Goal: Task Accomplishment & Management: Manage account settings

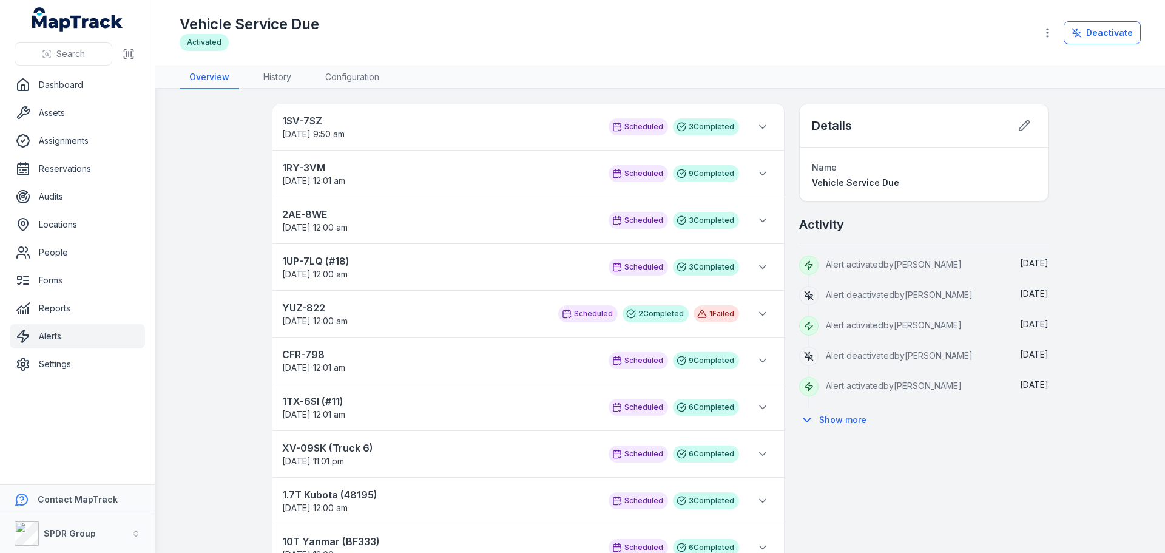
scroll to position [15, 0]
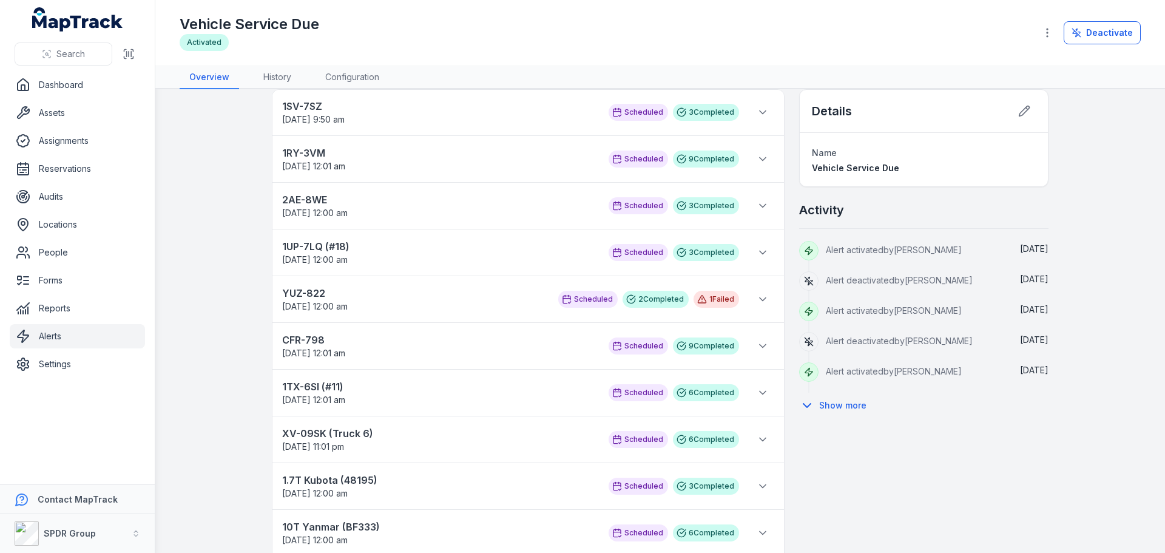
click at [60, 335] on link "Alerts" at bounding box center [77, 336] width 135 height 24
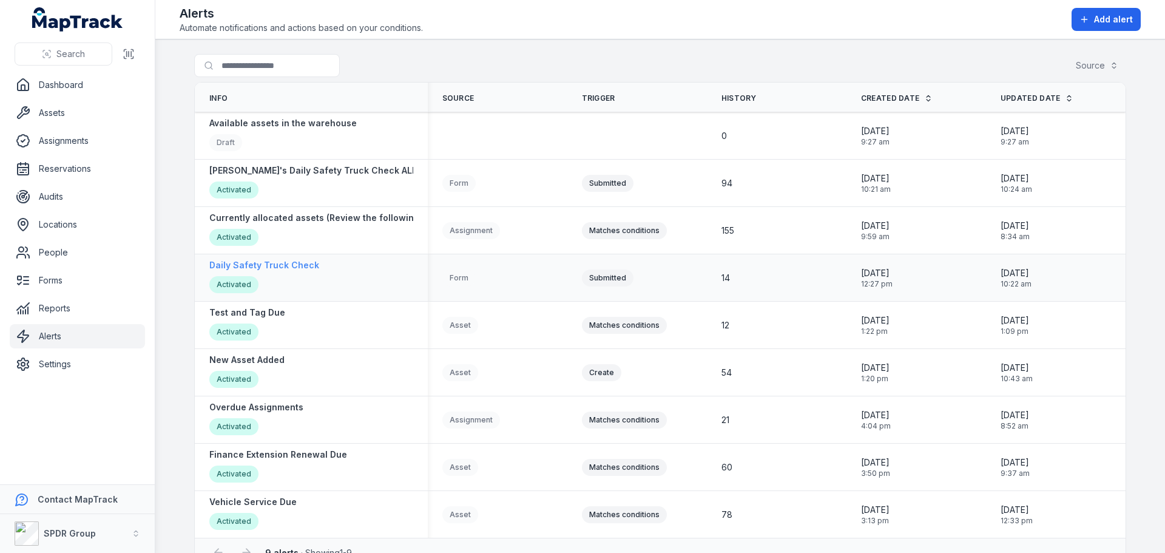
click at [281, 263] on strong "Daily Safety Truck Check" at bounding box center [264, 265] width 110 height 12
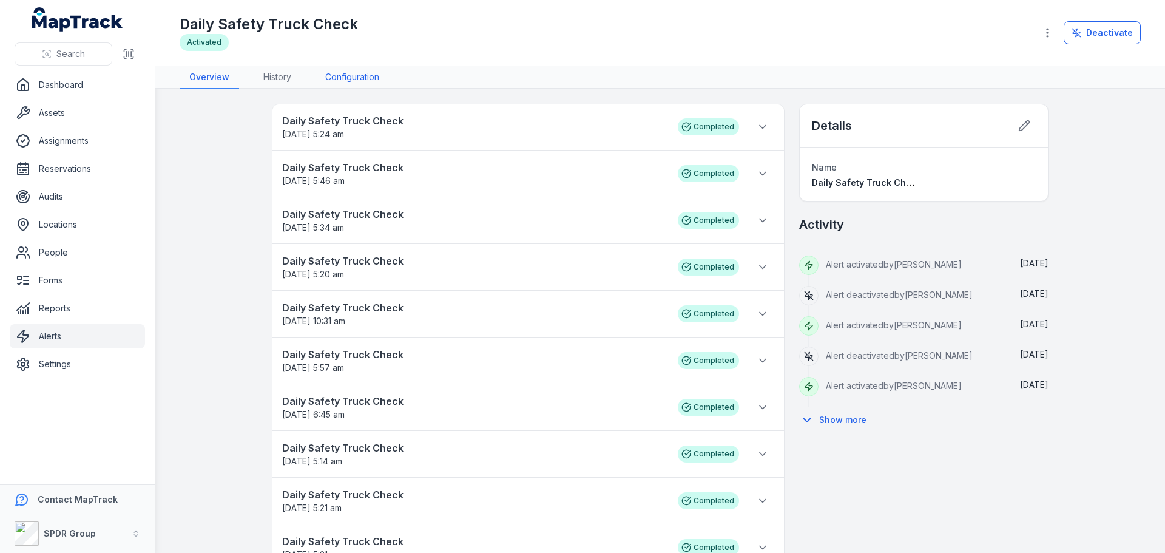
click at [358, 69] on link "Configuration" at bounding box center [351, 77] width 73 height 23
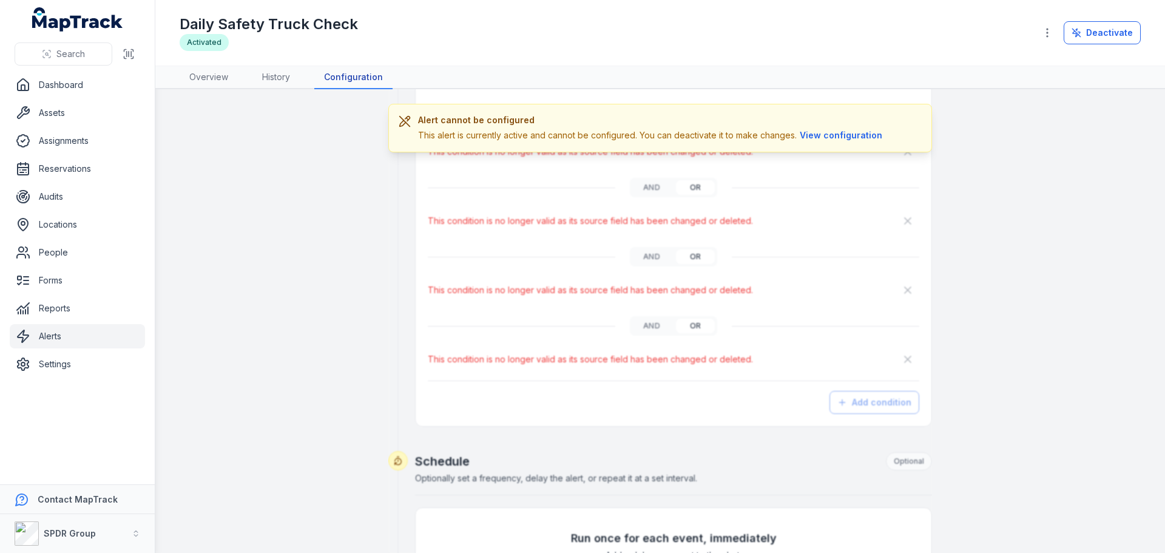
scroll to position [1015, 0]
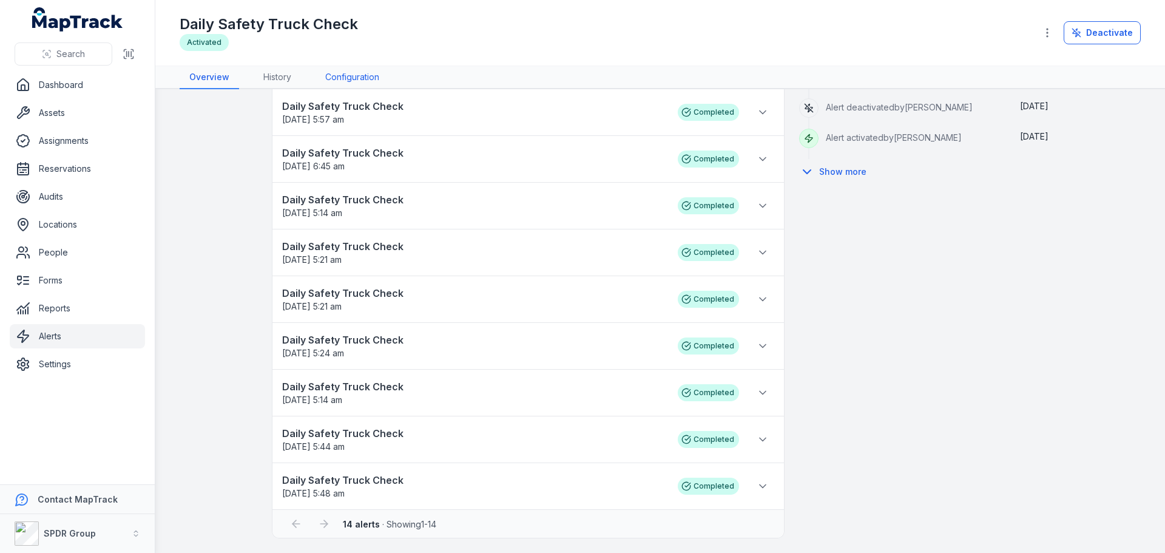
scroll to position [248, 0]
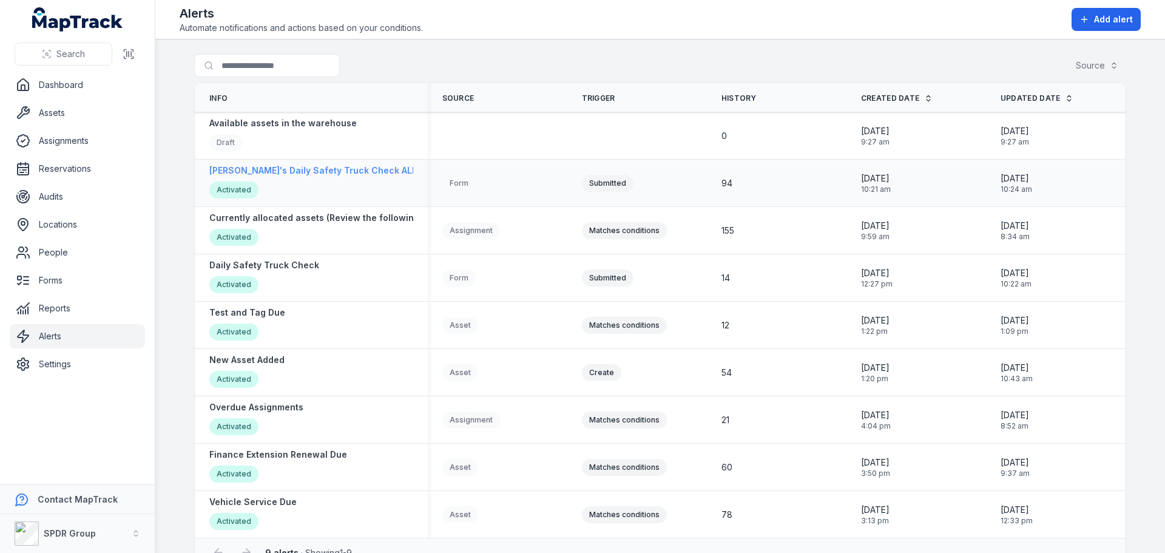
click at [282, 169] on strong "[PERSON_NAME]'s Daily Safety Truck Check ALERTS" at bounding box center [321, 170] width 225 height 12
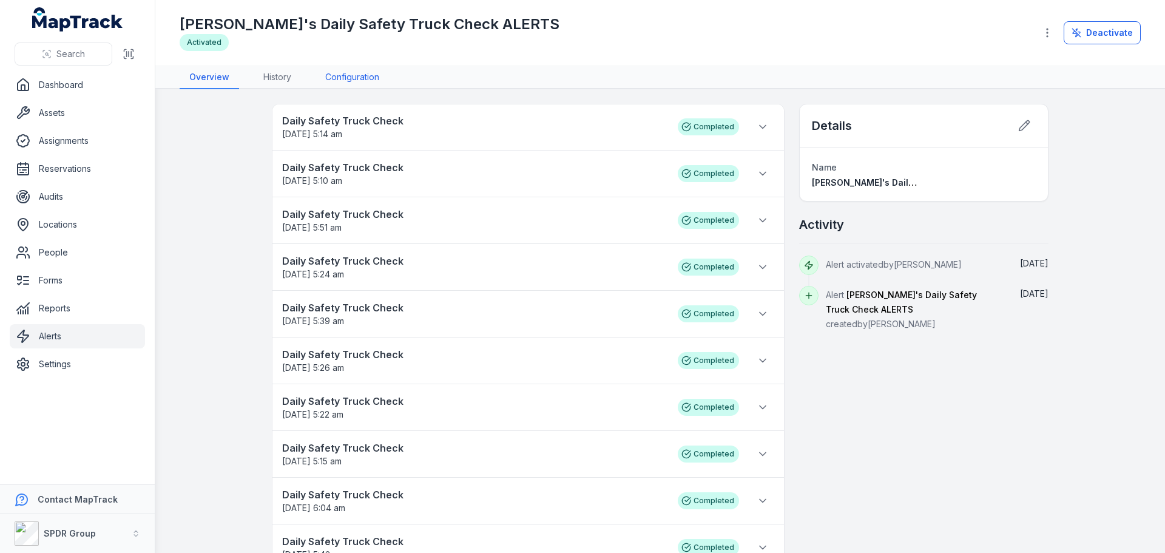
click at [345, 82] on link "Configuration" at bounding box center [351, 77] width 73 height 23
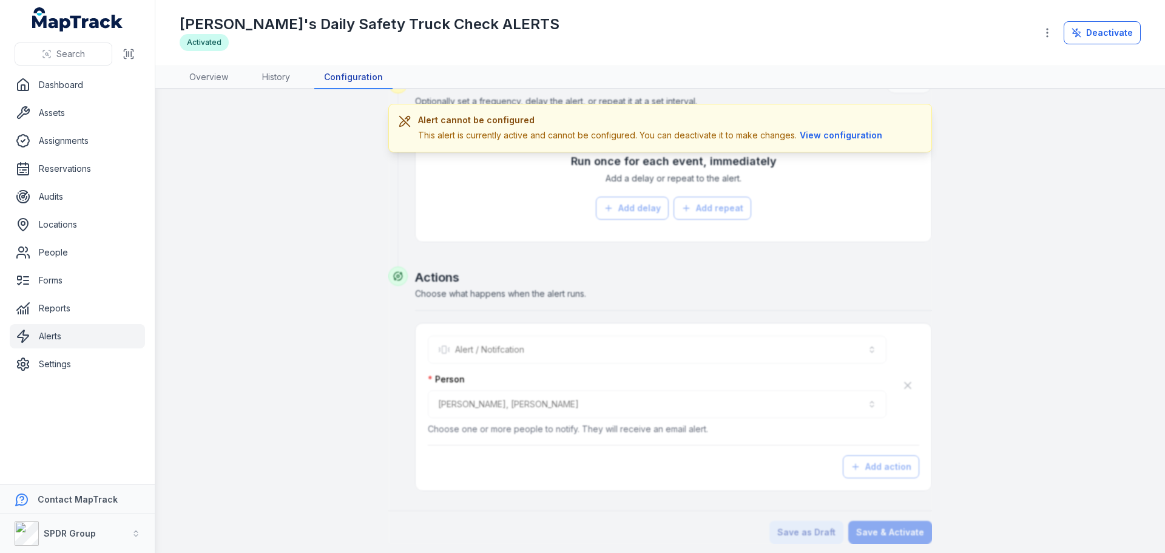
scroll to position [551, 0]
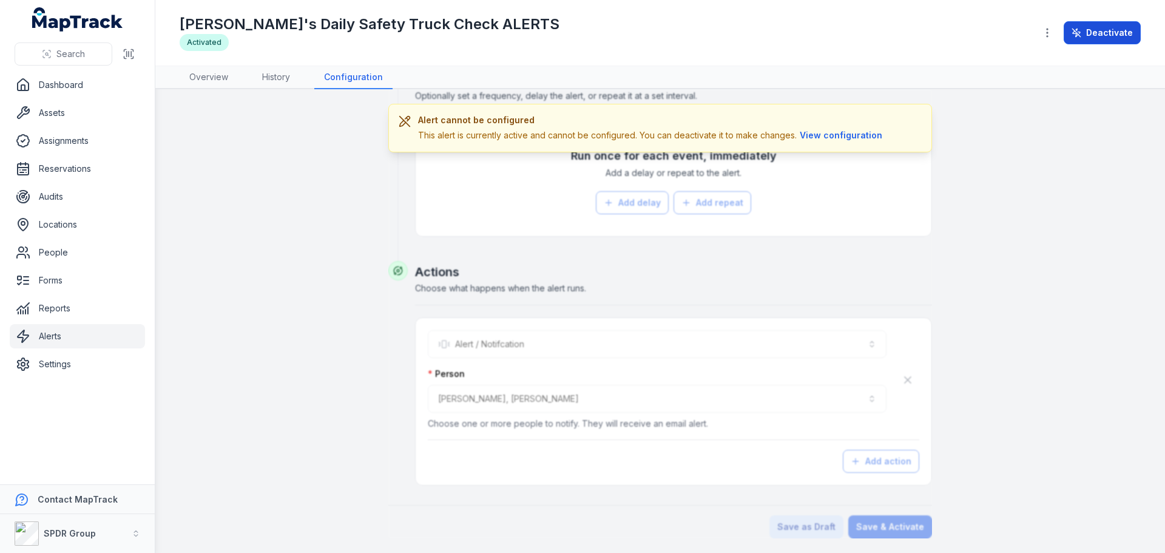
click at [1077, 32] on icon at bounding box center [1074, 34] width 5 height 6
